Goal: Check status: Check status

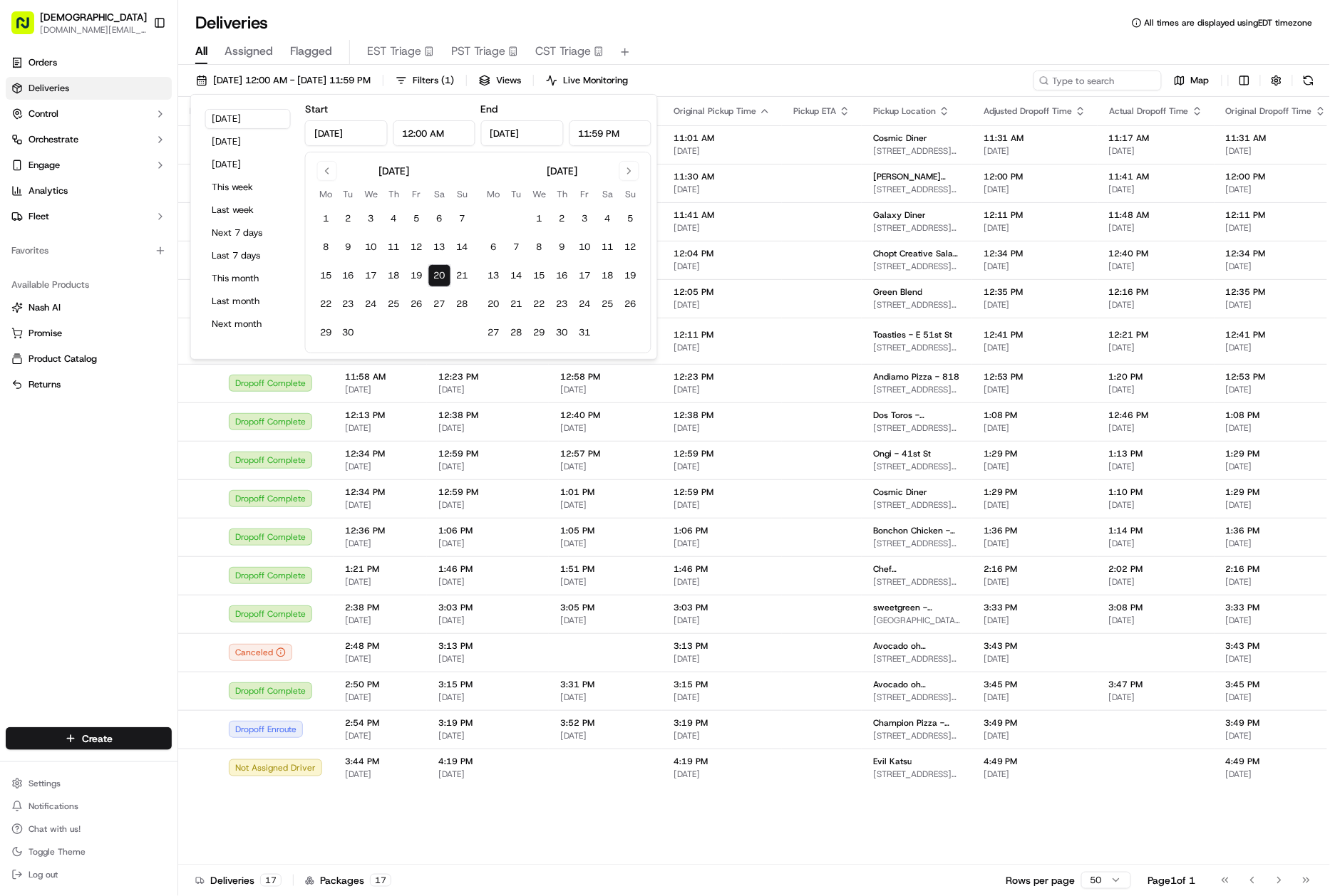
click at [901, 49] on div "All Assigned Flagged EST Triage PST Triage CST Triage" at bounding box center [753, 53] width 1151 height 25
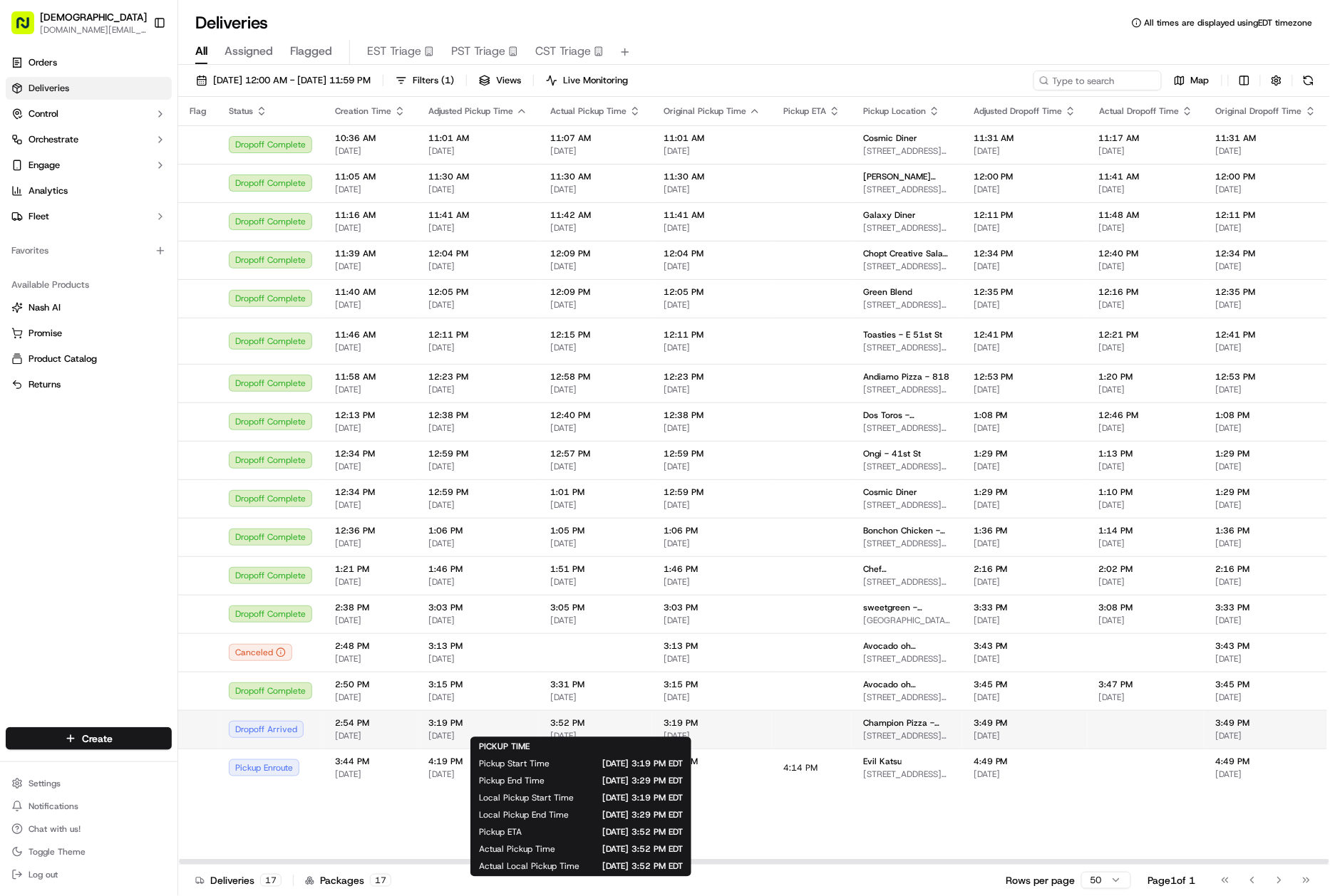
click at [597, 730] on span "[DATE]" at bounding box center [595, 736] width 91 height 12
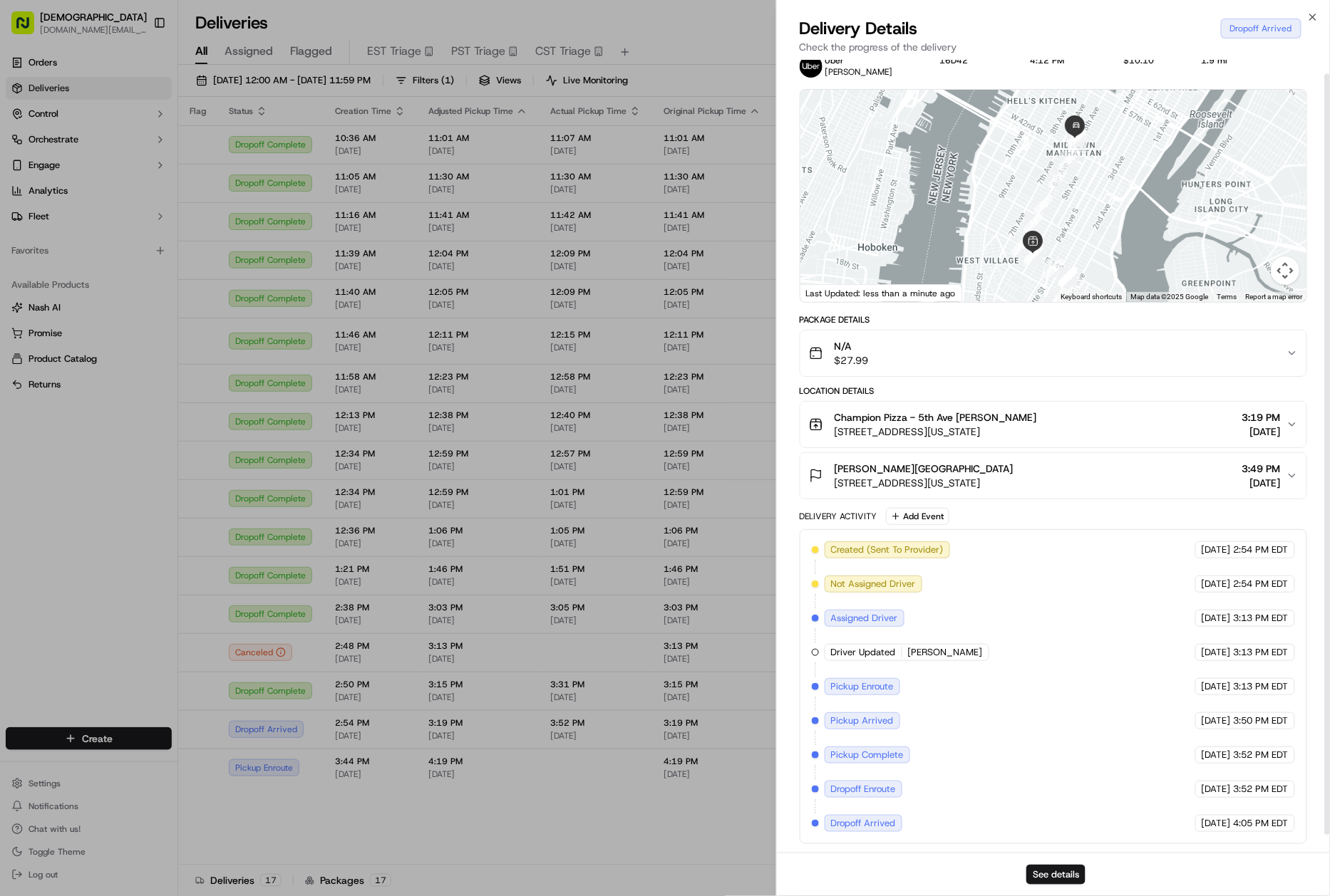
scroll to position [32, 0]
click at [1067, 879] on button "See details" at bounding box center [1056, 875] width 60 height 20
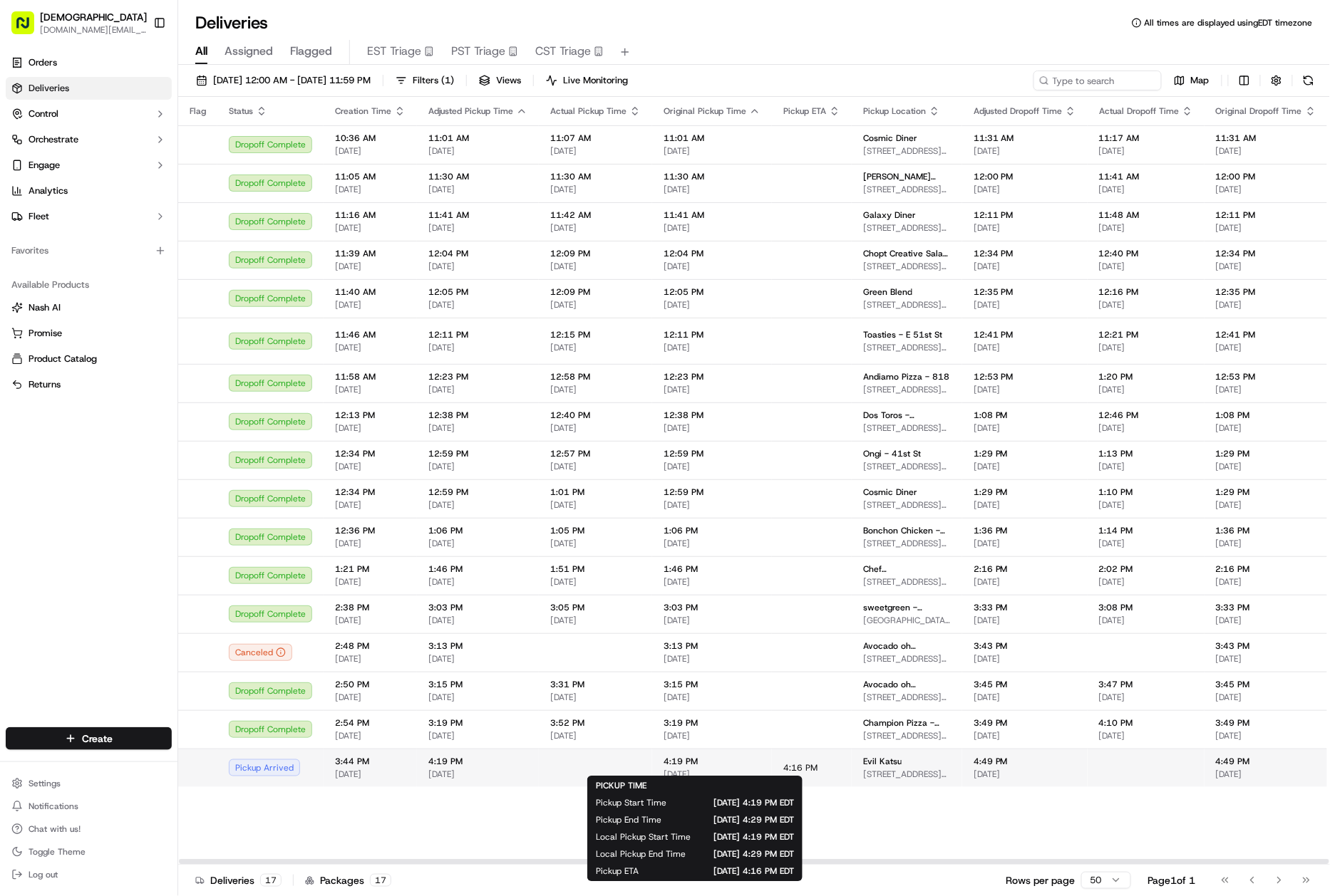
click at [741, 759] on span "4:19 PM" at bounding box center [712, 762] width 97 height 12
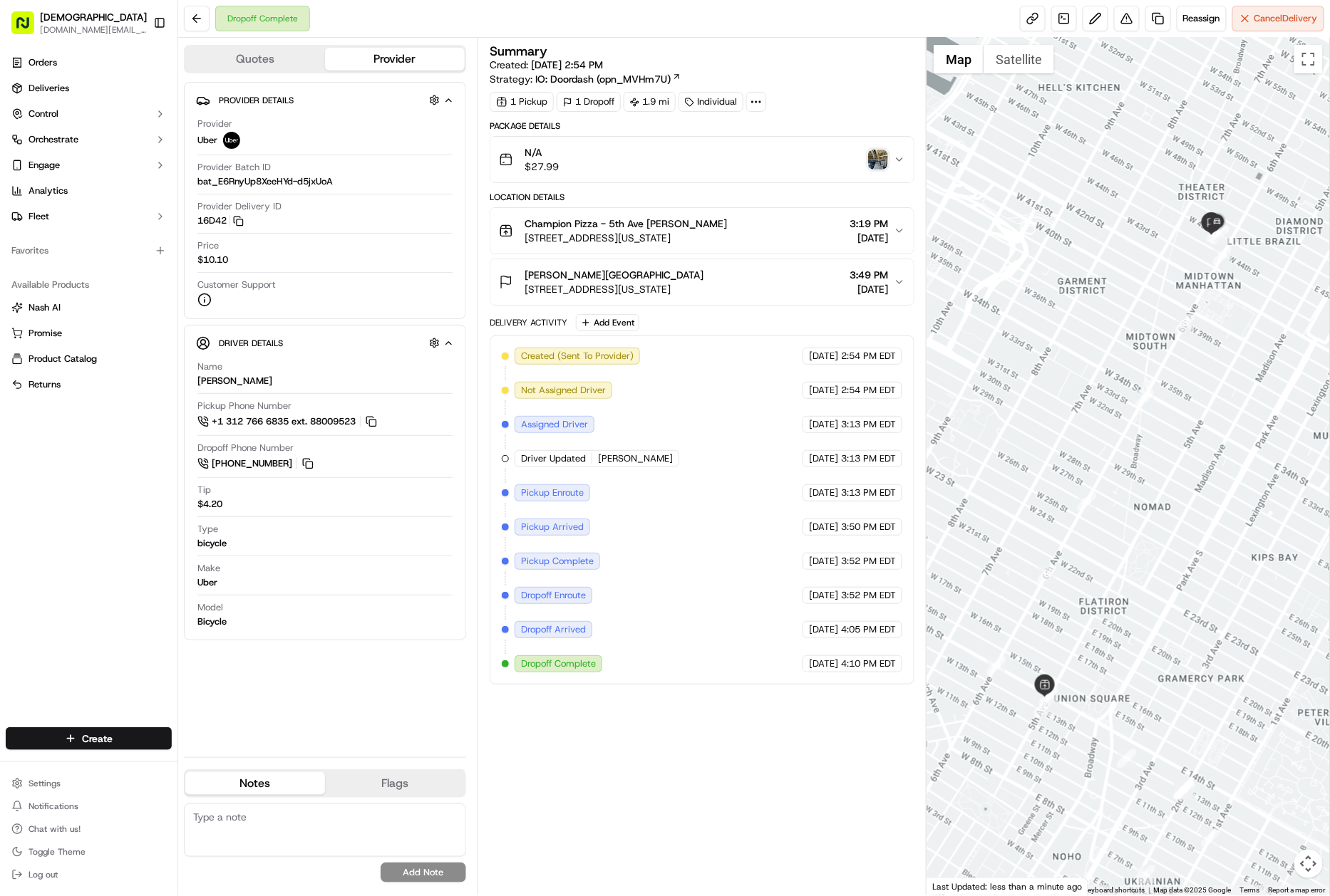
click at [887, 165] on img "button" at bounding box center [878, 159] width 20 height 20
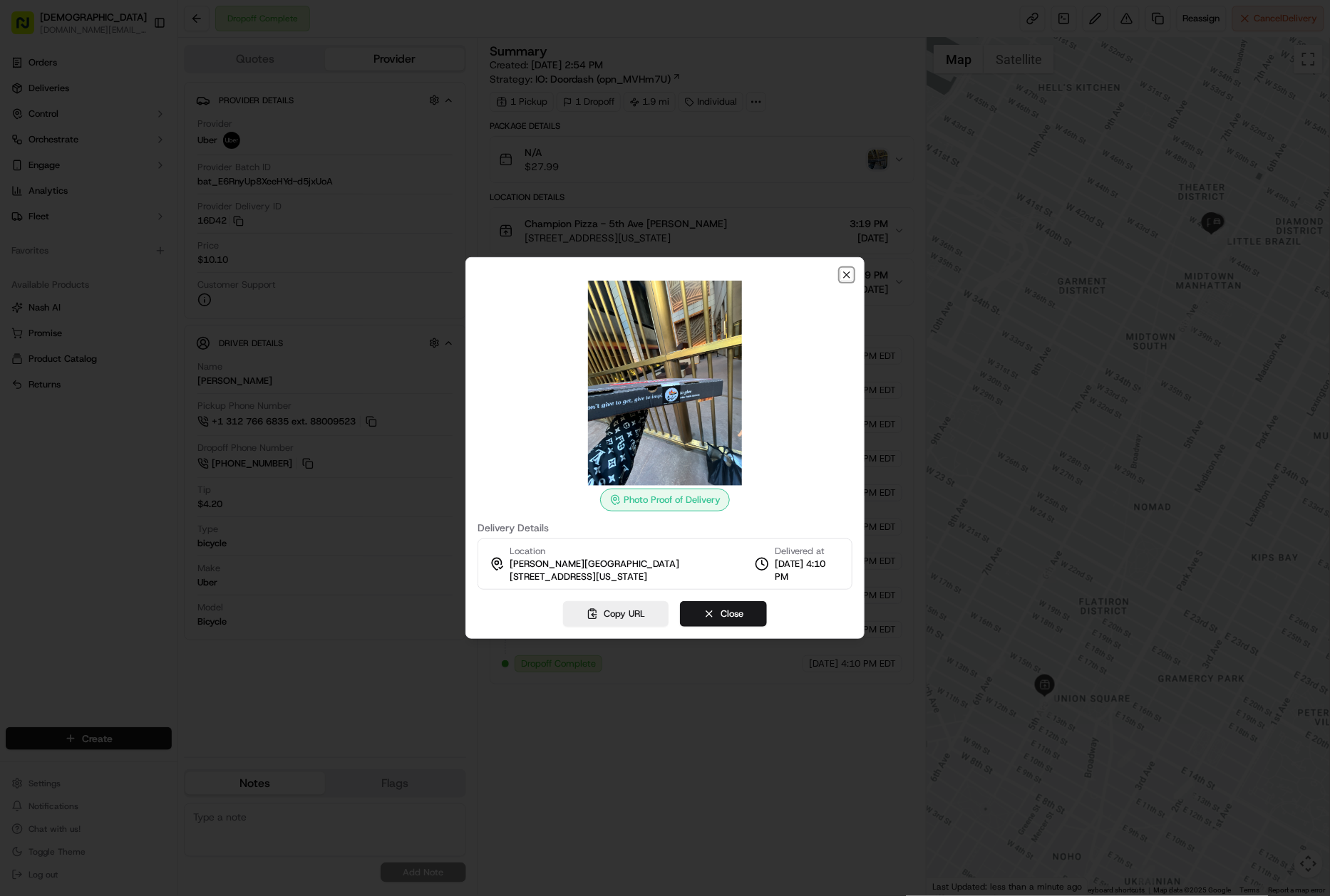
click at [851, 279] on icon "button" at bounding box center [847, 275] width 12 height 12
